Goal: Information Seeking & Learning: Learn about a topic

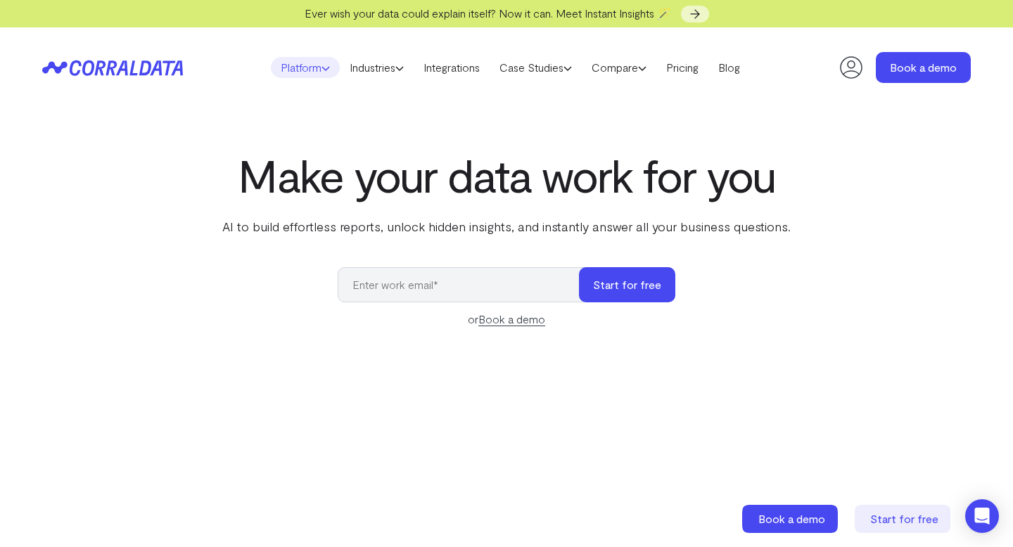
click at [321, 65] on icon at bounding box center [325, 68] width 8 height 8
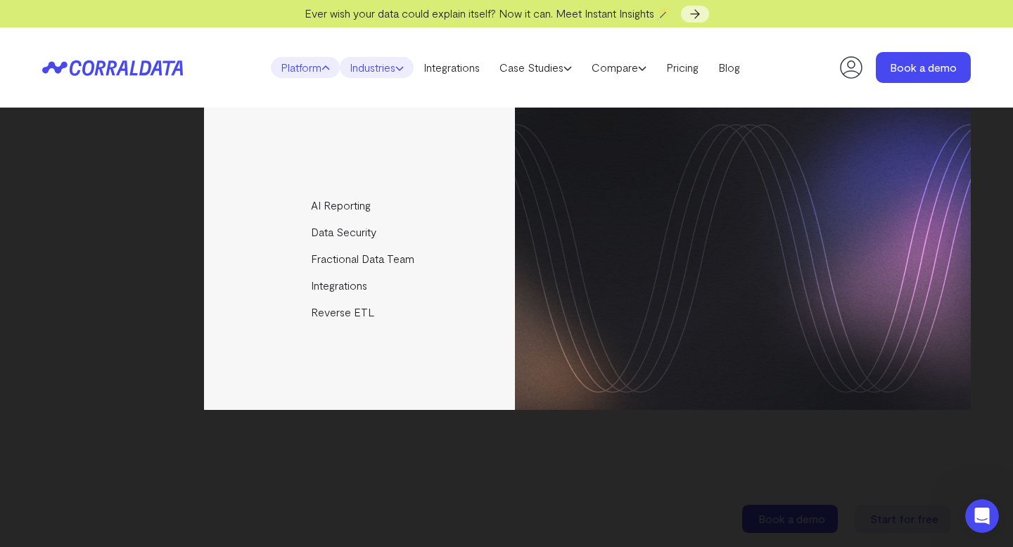
click at [400, 68] on use at bounding box center [399, 69] width 7 height 4
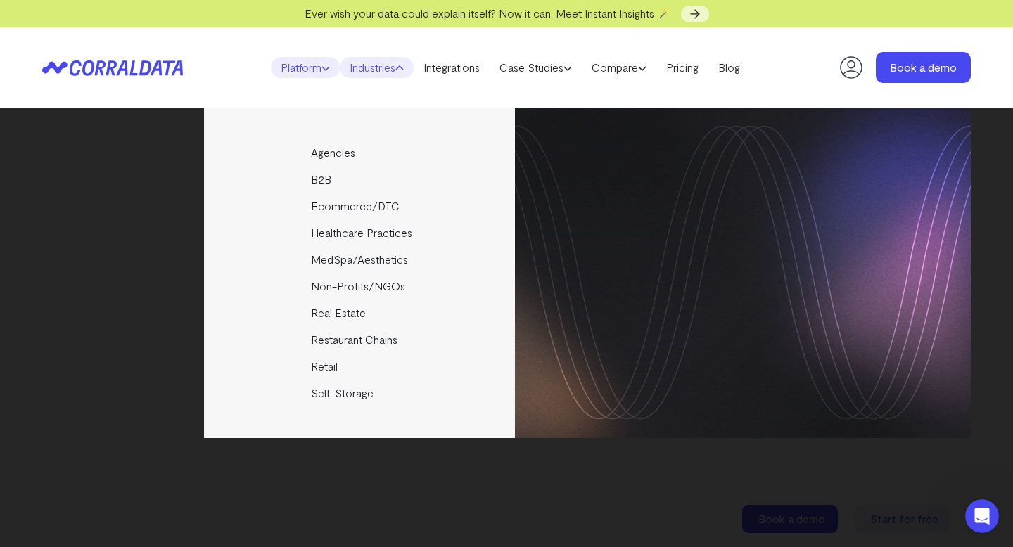
click at [285, 67] on link "Platform" at bounding box center [305, 67] width 69 height 21
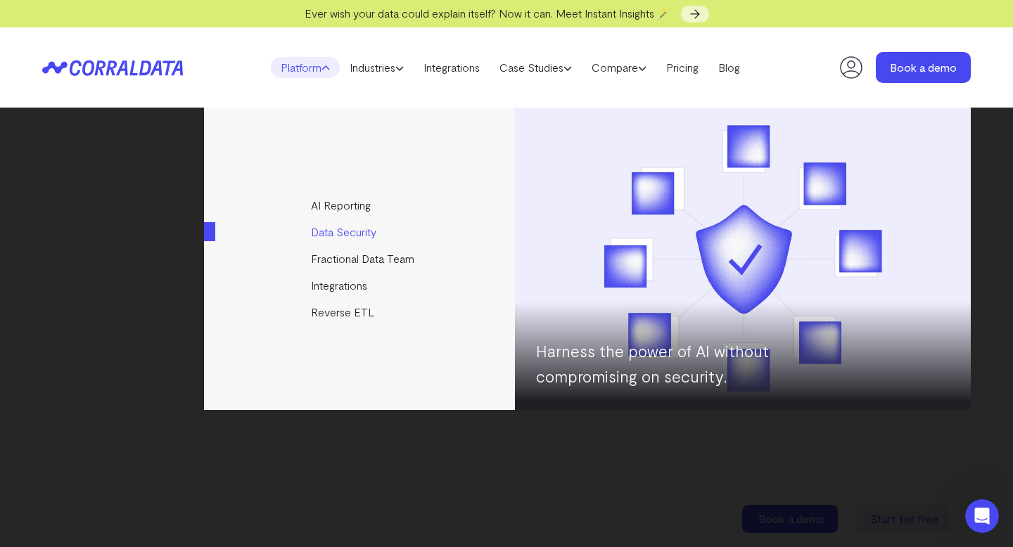
click at [321, 233] on link "Data Security" at bounding box center [360, 232] width 313 height 27
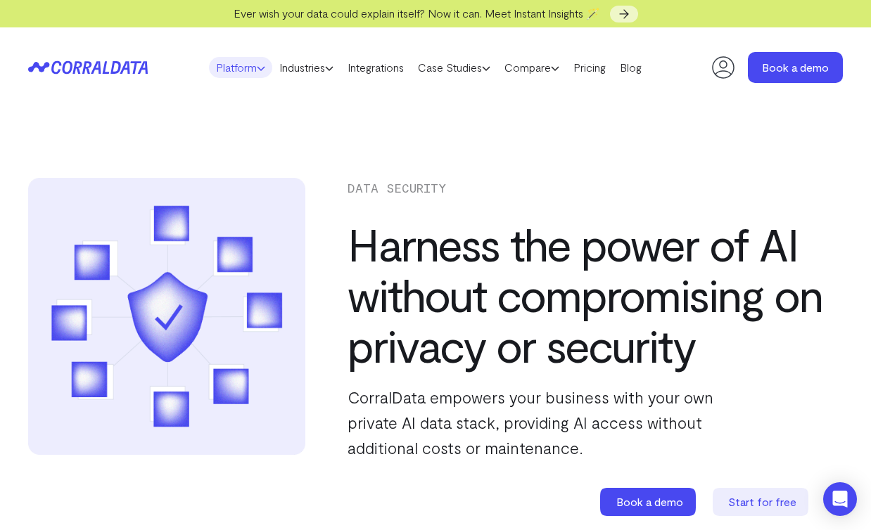
click at [257, 68] on icon at bounding box center [261, 68] width 8 height 8
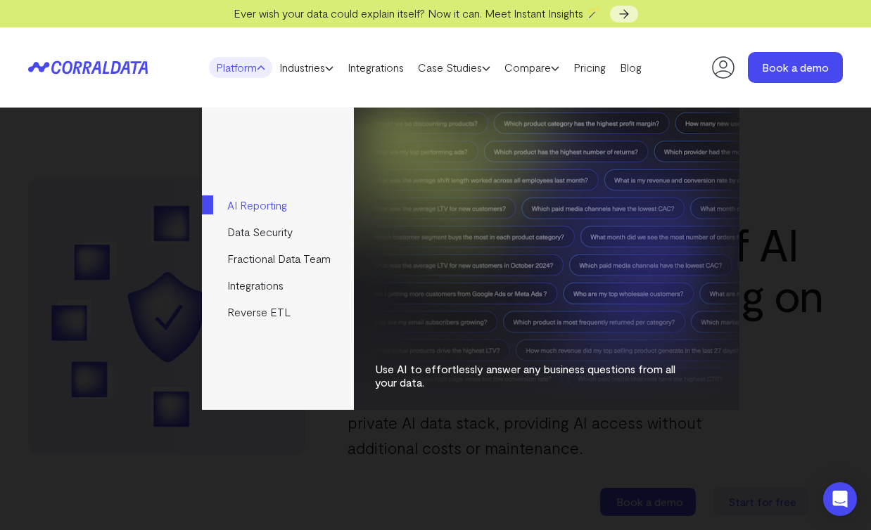
click at [253, 203] on link "AI Reporting" at bounding box center [277, 205] width 151 height 27
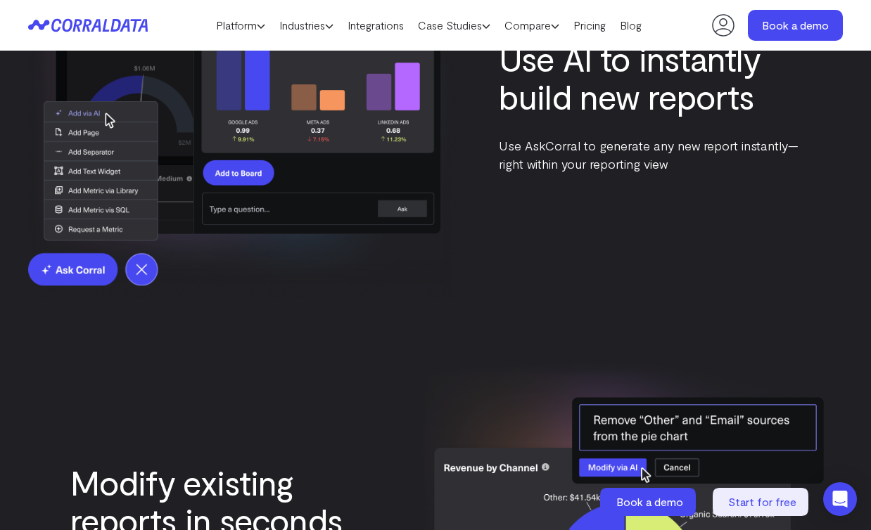
scroll to position [2393, 0]
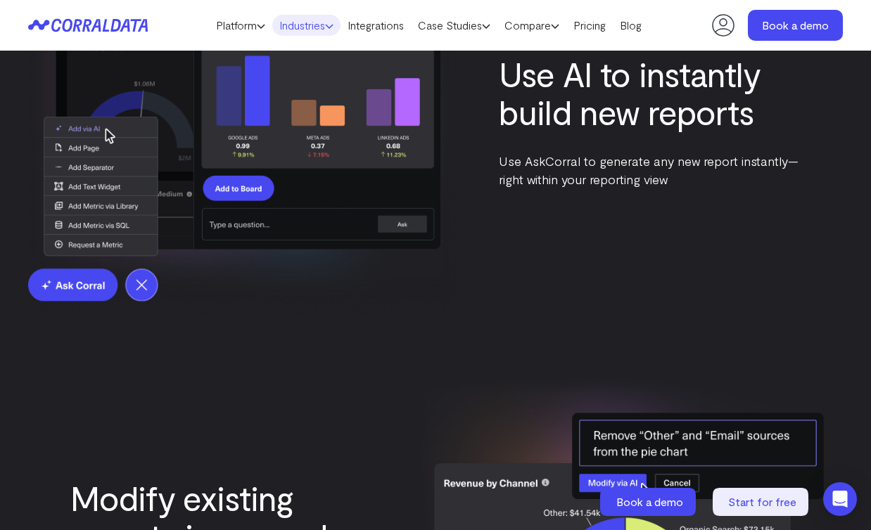
click at [306, 23] on link "Industries" at bounding box center [306, 25] width 68 height 21
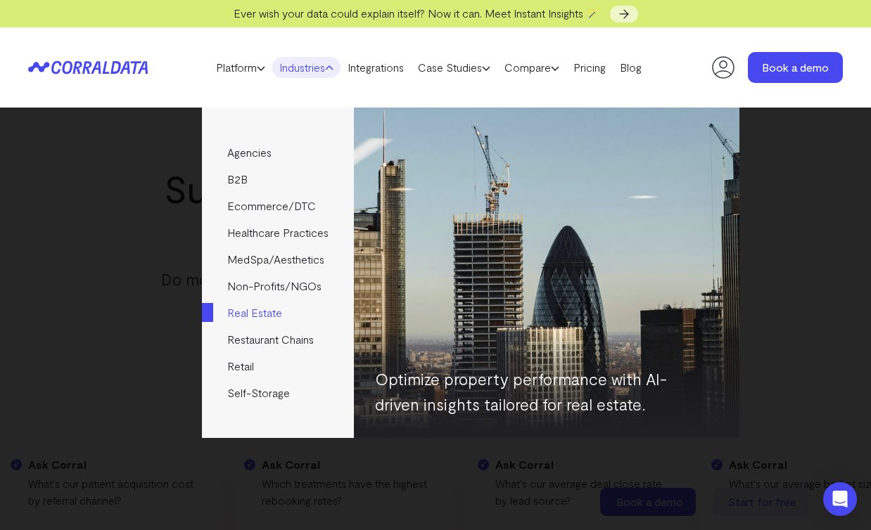
click at [242, 310] on link "Real Estate" at bounding box center [277, 313] width 151 height 27
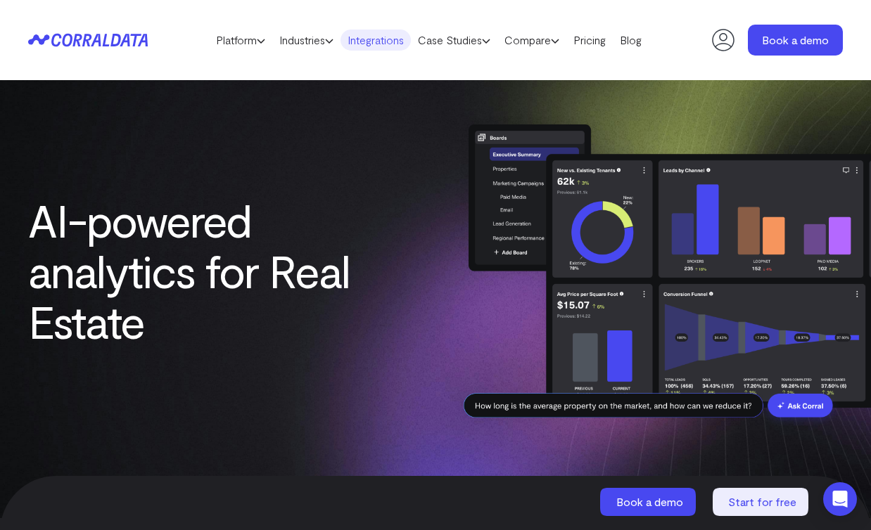
click at [375, 46] on link "Integrations" at bounding box center [375, 40] width 70 height 21
